Goal: Find specific page/section

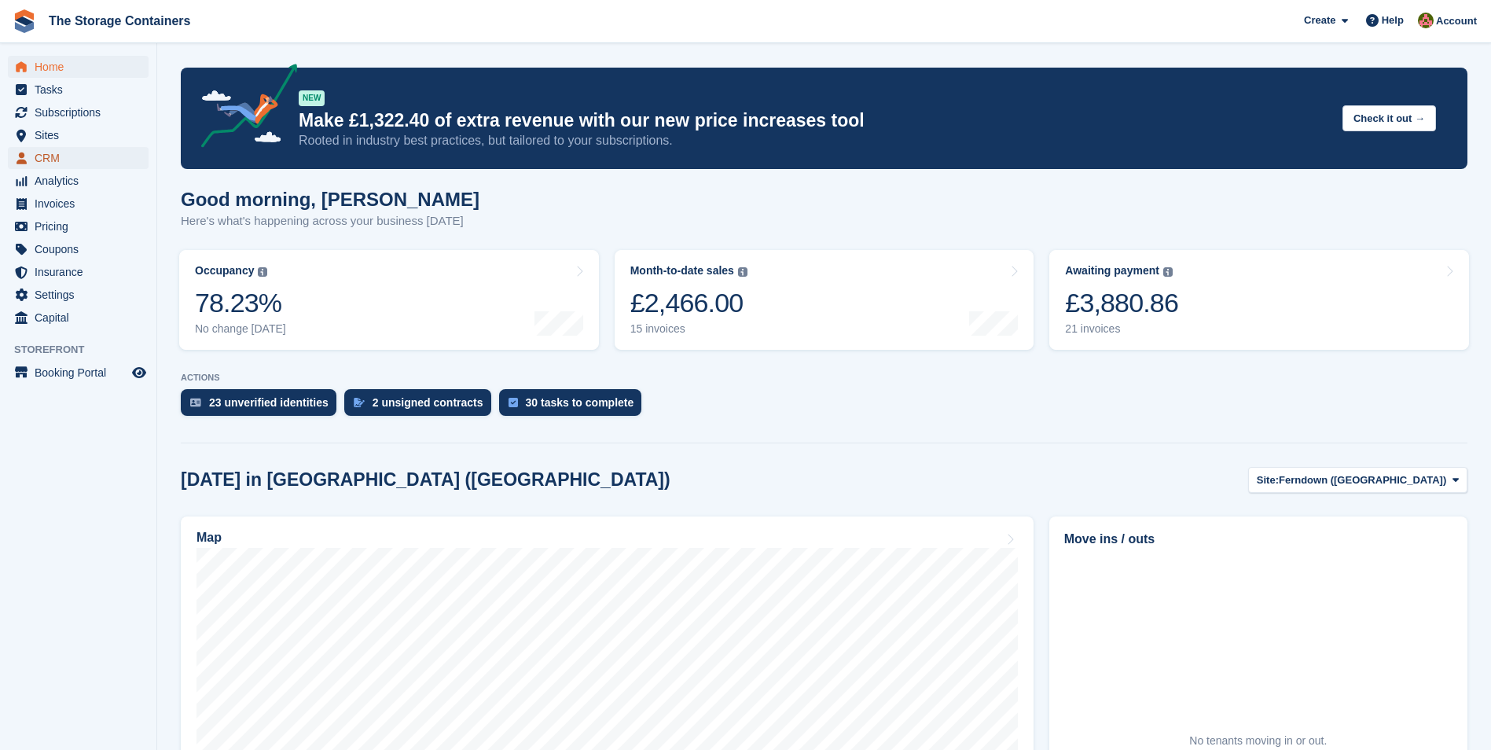
click at [80, 160] on span "CRM" at bounding box center [82, 158] width 94 height 22
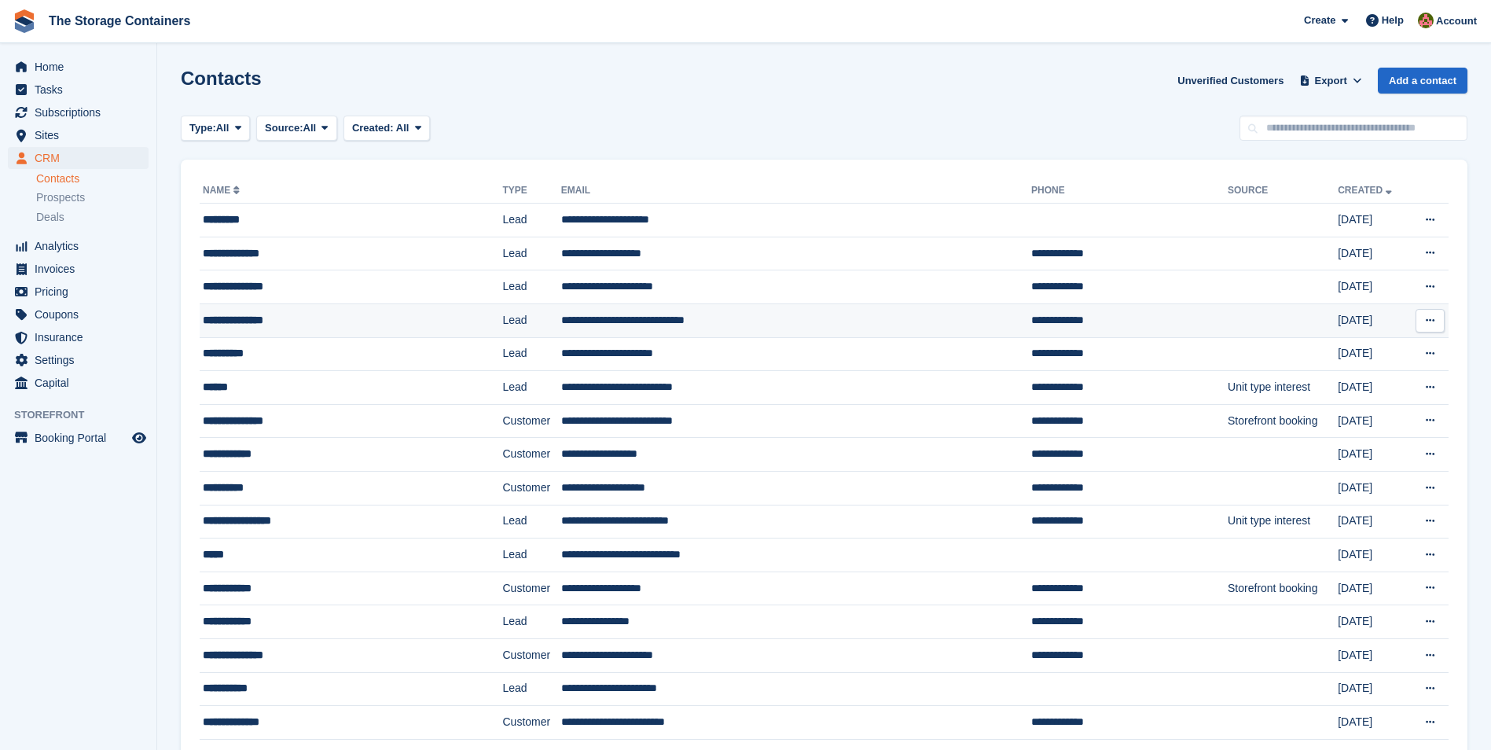
click at [274, 324] on div "**********" at bounding box center [325, 320] width 244 height 17
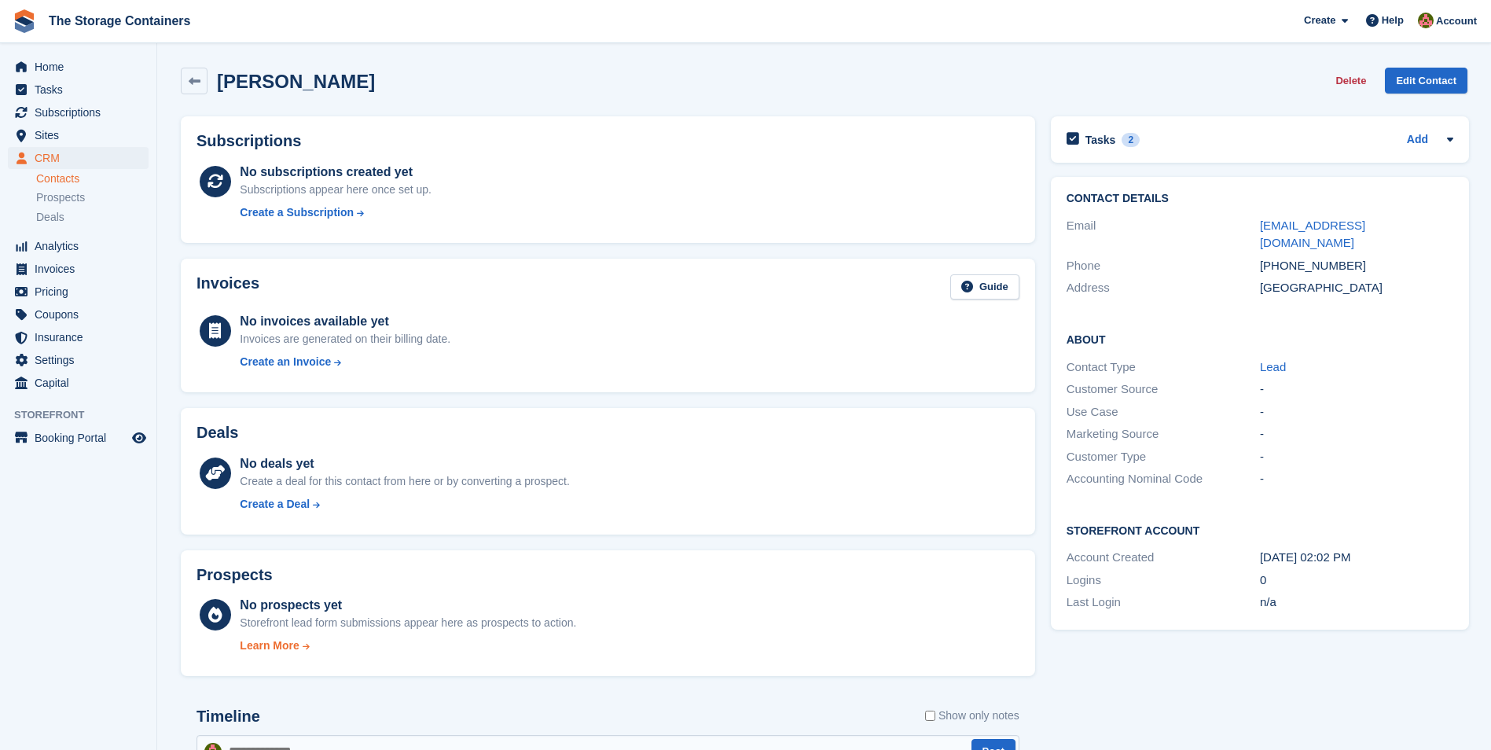
scroll to position [374, 0]
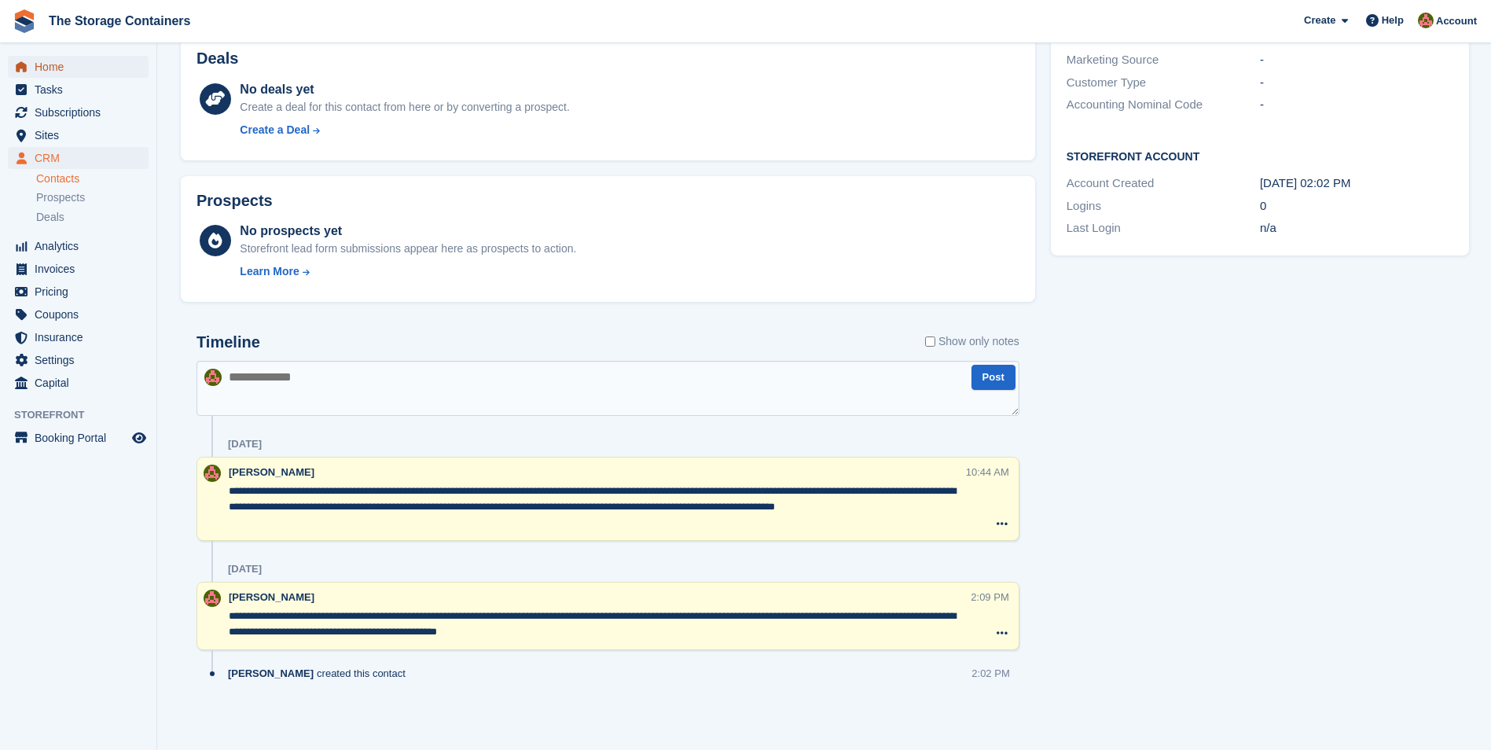
click at [115, 61] on span "Home" at bounding box center [82, 67] width 94 height 22
